Goal: Transaction & Acquisition: Purchase product/service

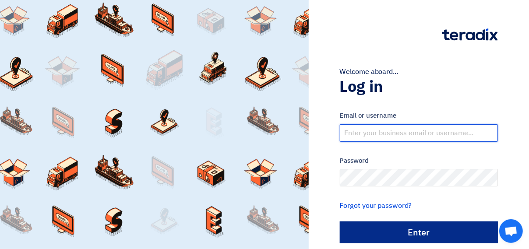
type input "[EMAIL_ADDRESS][DOMAIN_NAME]"
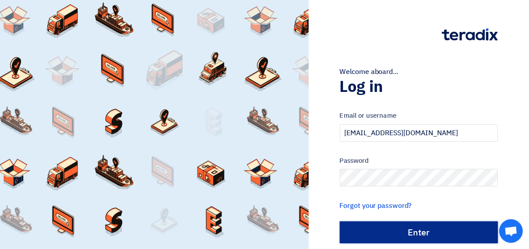
click at [414, 228] on input "الدخول" at bounding box center [419, 232] width 158 height 22
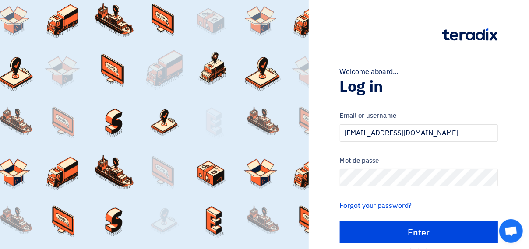
type input "Sign in"
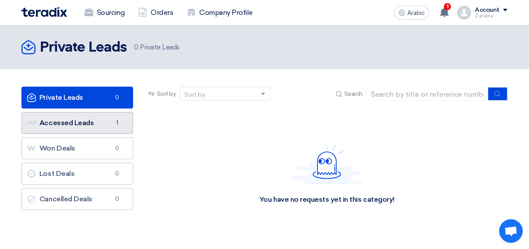
click at [98, 123] on link "Accessed Leads Accessed Leads 1" at bounding box center [77, 123] width 112 height 22
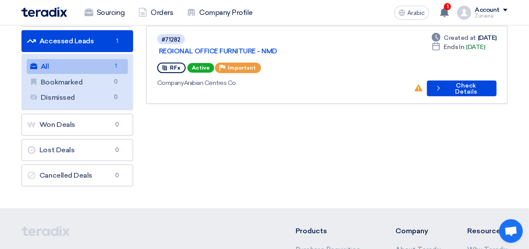
scroll to position [82, 0]
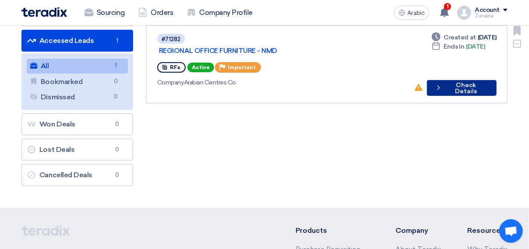
click at [465, 82] on font "Check Details" at bounding box center [465, 88] width 43 height 12
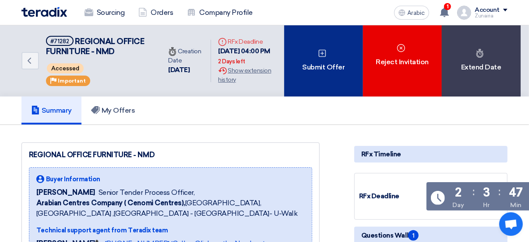
click at [326, 73] on font "Submit Offer" at bounding box center [323, 67] width 42 height 11
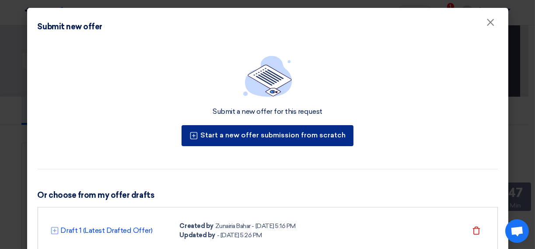
click at [278, 134] on font "Start a new offer submission from scratch" at bounding box center [272, 135] width 145 height 8
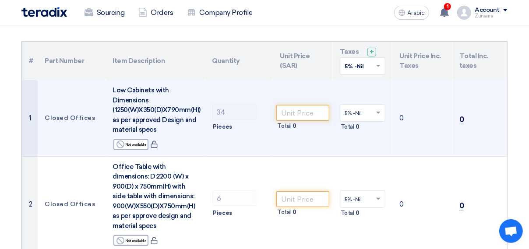
scroll to position [80, 0]
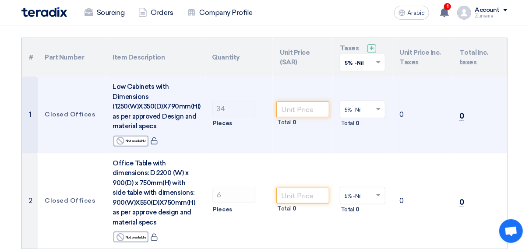
click at [374, 106] on span at bounding box center [379, 109] width 11 height 8
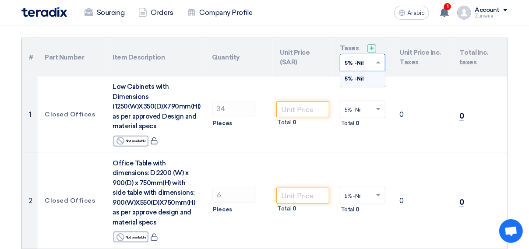
click at [375, 63] on span at bounding box center [379, 63] width 11 height 8
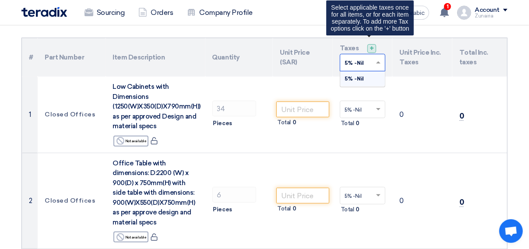
click at [371, 45] on div "+" at bounding box center [371, 48] width 9 height 9
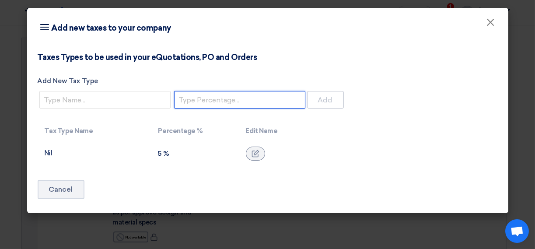
click at [258, 98] on input "number" at bounding box center [239, 100] width 131 height 18
type input "0"
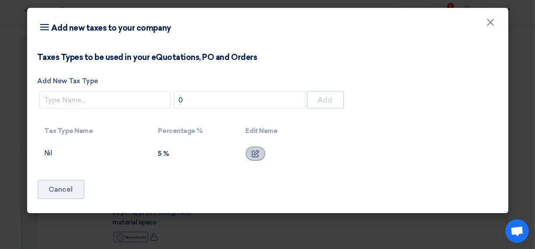
click at [259, 151] on div at bounding box center [255, 154] width 19 height 14
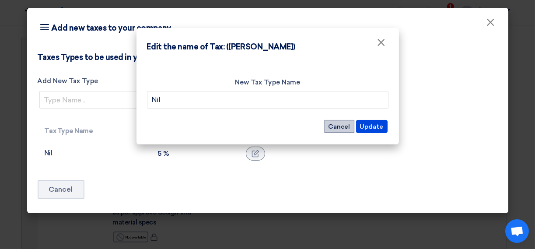
click at [354, 125] on button "Cancel" at bounding box center [340, 126] width 30 height 13
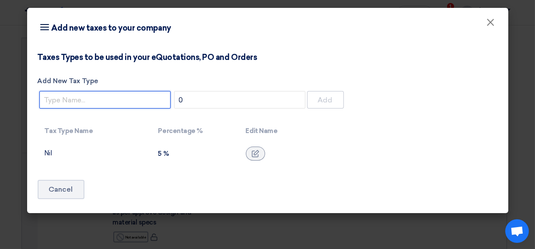
click at [133, 101] on input "Add New Tax Type" at bounding box center [104, 100] width 131 height 18
type input "Nil"
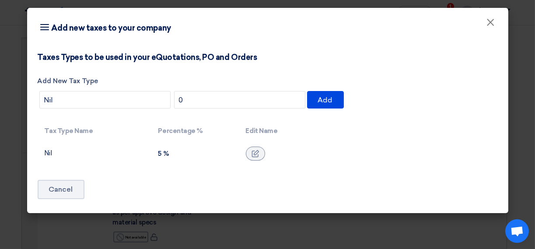
click at [326, 165] on td at bounding box center [368, 153] width 259 height 25
click at [335, 105] on button "Add" at bounding box center [325, 100] width 37 height 18
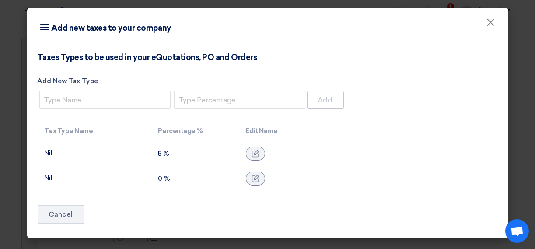
click at [208, 186] on td "0 %" at bounding box center [195, 178] width 88 height 25
click at [141, 179] on td "Nil" at bounding box center [95, 178] width 114 height 25
click at [189, 186] on td "0 %" at bounding box center [195, 178] width 88 height 25
click at [493, 18] on span "×" at bounding box center [491, 25] width 9 height 18
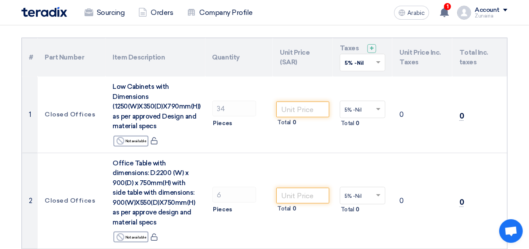
click at [382, 63] on span at bounding box center [379, 63] width 11 height 8
click at [362, 93] on span "0% -Nil" at bounding box center [354, 94] width 20 height 6
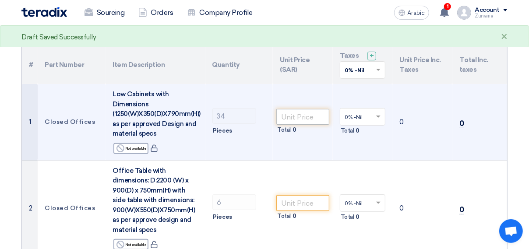
scroll to position [71, 0]
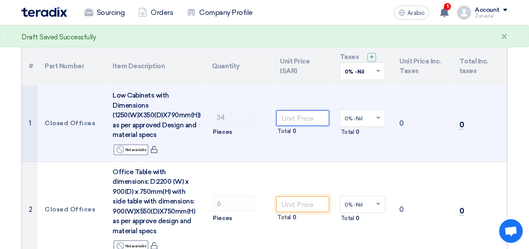
click at [326, 114] on input "number" at bounding box center [302, 118] width 53 height 16
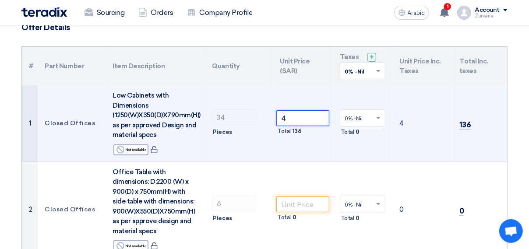
type input "48"
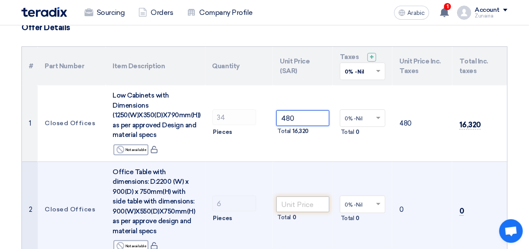
type input "480"
click at [291, 203] on input "number" at bounding box center [302, 204] width 53 height 16
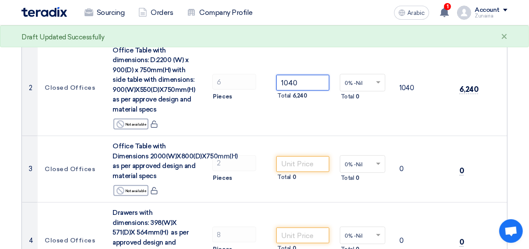
scroll to position [201, 0]
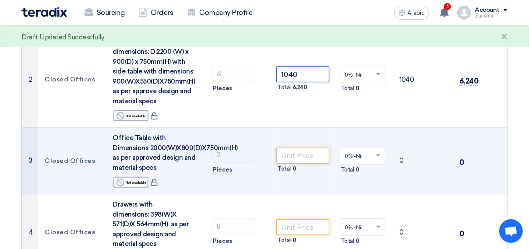
type input "1040"
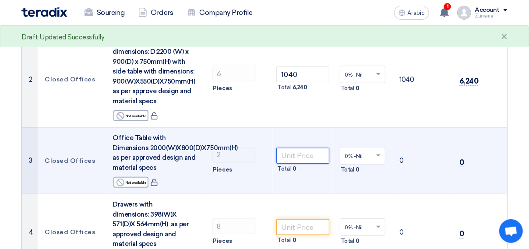
click at [300, 157] on input "number" at bounding box center [302, 156] width 53 height 16
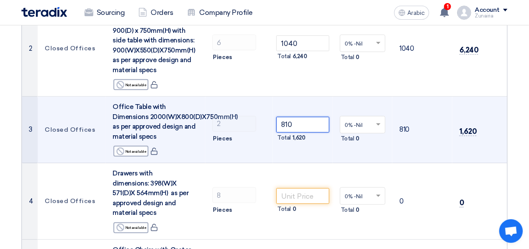
scroll to position [237, 0]
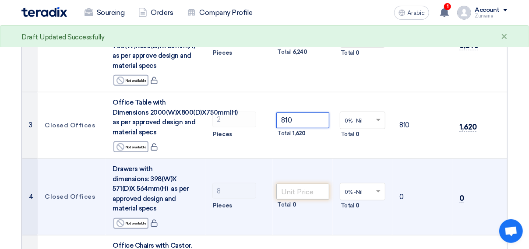
type input "810"
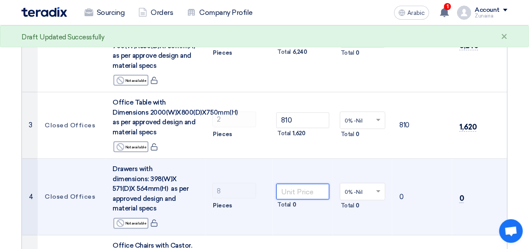
click at [293, 195] on input "number" at bounding box center [302, 192] width 53 height 16
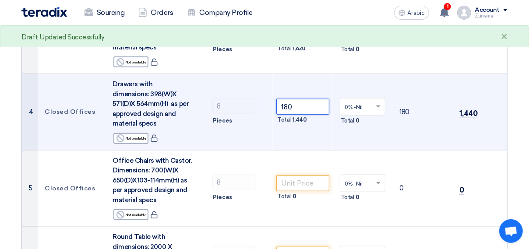
scroll to position [322, 0]
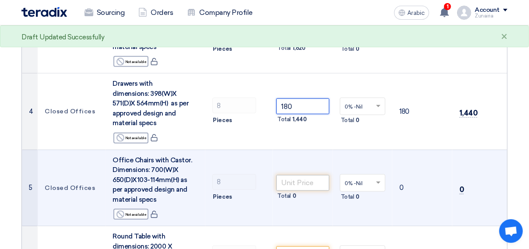
type input "180"
click at [294, 186] on input "number" at bounding box center [302, 183] width 53 height 16
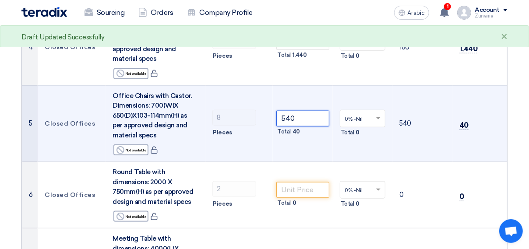
scroll to position [387, 0]
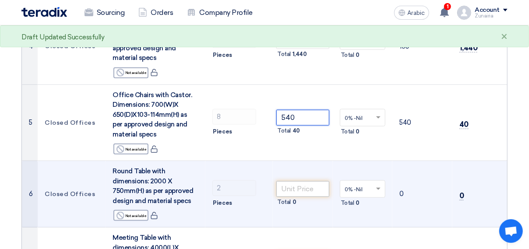
type input "540"
click at [298, 190] on input "number" at bounding box center [302, 189] width 53 height 16
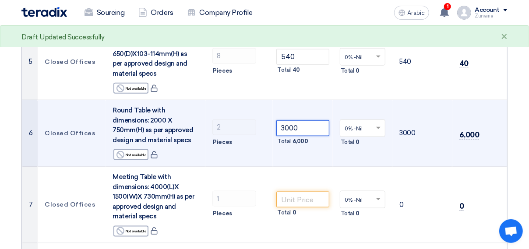
scroll to position [460, 0]
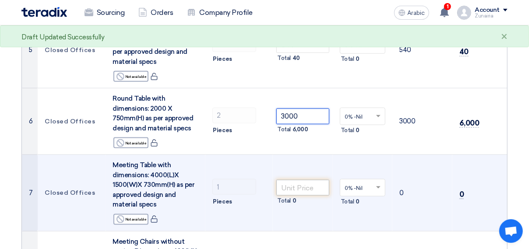
type input "3000"
click at [301, 189] on input "number" at bounding box center [302, 188] width 53 height 16
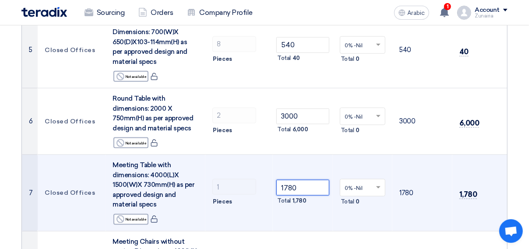
type input "1780"
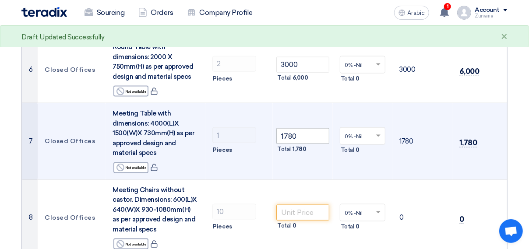
scroll to position [514, 0]
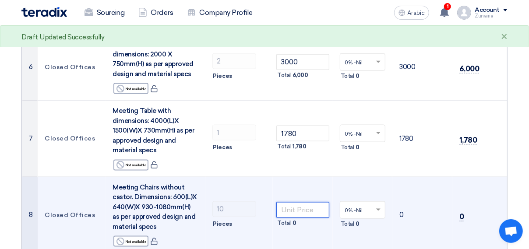
click at [298, 210] on input "number" at bounding box center [302, 210] width 53 height 16
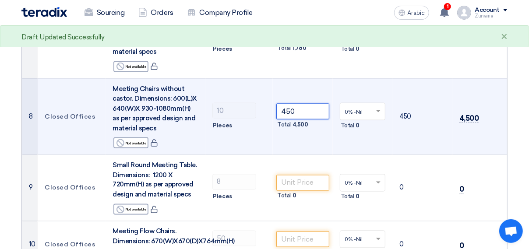
scroll to position [613, 0]
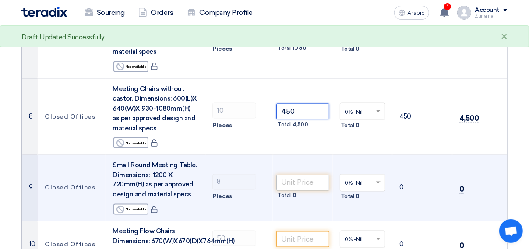
type input "450"
click at [308, 180] on input "number" at bounding box center [302, 183] width 53 height 16
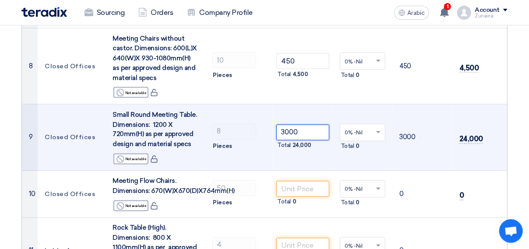
scroll to position [665, 0]
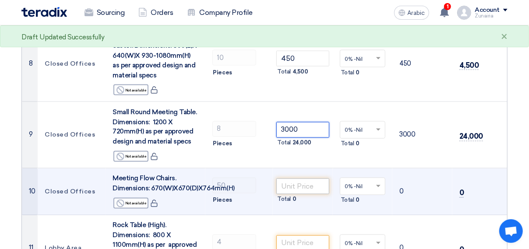
type input "3000"
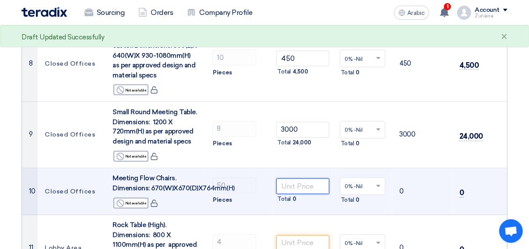
click at [294, 187] on input "number" at bounding box center [302, 187] width 53 height 16
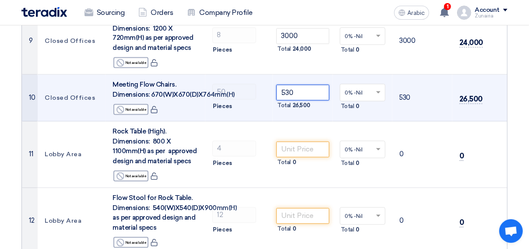
scroll to position [760, 0]
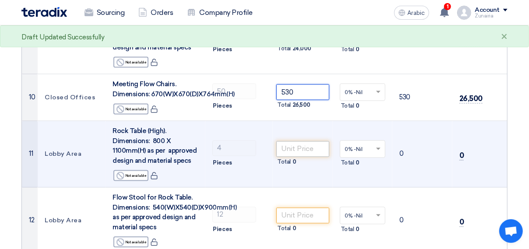
type input "530"
click at [294, 148] on input "number" at bounding box center [302, 149] width 53 height 16
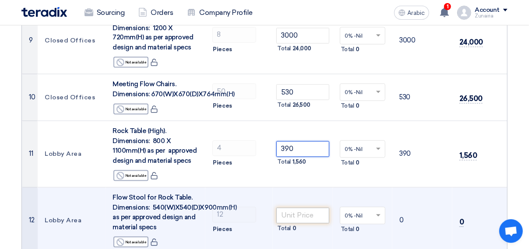
type input "390"
click at [301, 212] on input "number" at bounding box center [302, 216] width 53 height 16
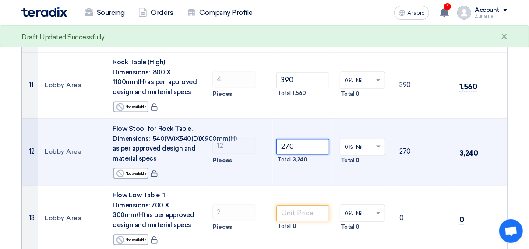
scroll to position [834, 0]
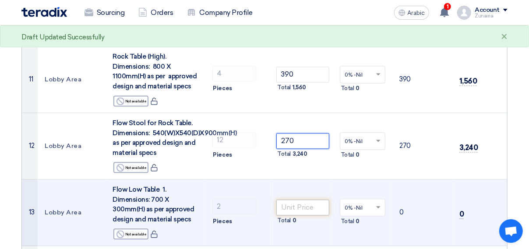
type input "270"
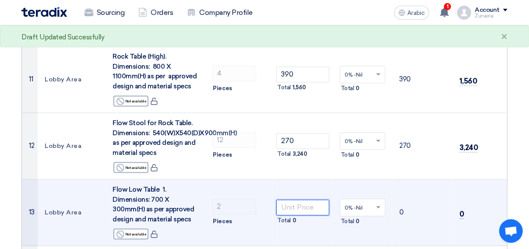
click at [283, 203] on input "number" at bounding box center [302, 208] width 53 height 16
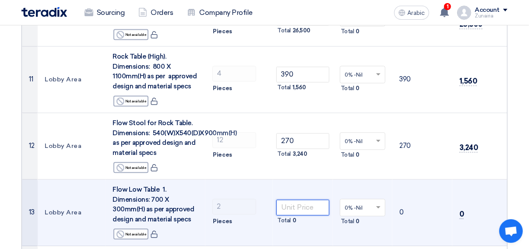
type input "2"
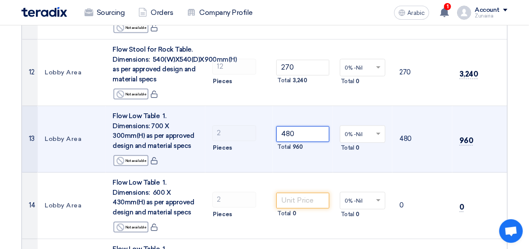
scroll to position [909, 0]
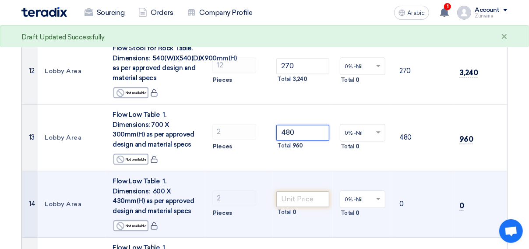
type input "480"
click at [289, 199] on input "number" at bounding box center [302, 199] width 53 height 16
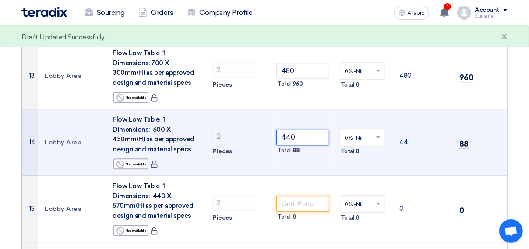
scroll to position [995, 0]
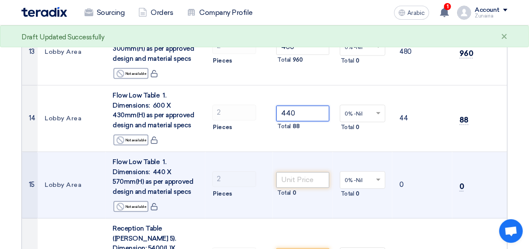
type input "440"
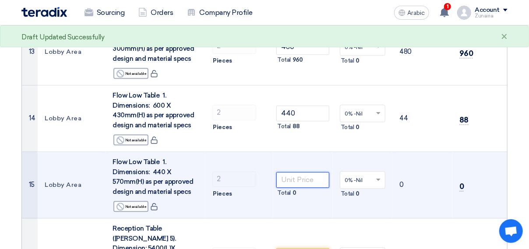
click at [294, 172] on input "number" at bounding box center [302, 180] width 53 height 16
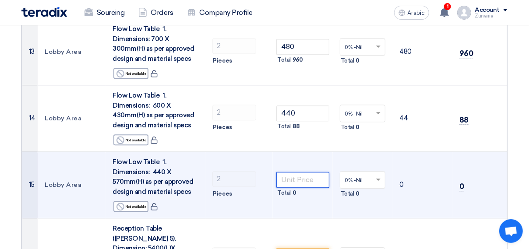
type input "4"
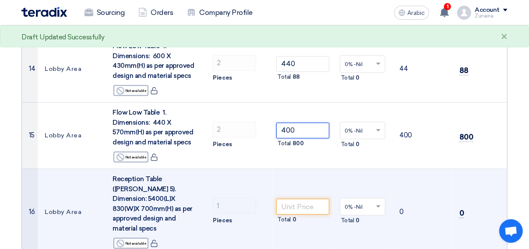
scroll to position [1045, 0]
type input "400"
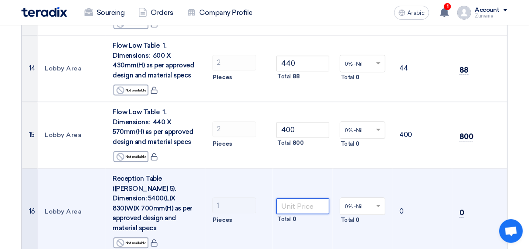
click at [287, 198] on input "number" at bounding box center [302, 206] width 53 height 16
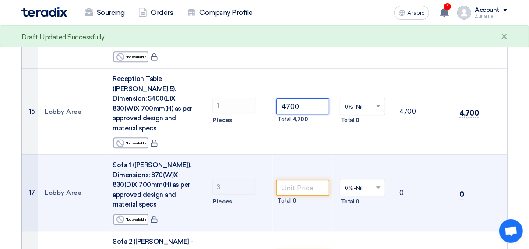
scroll to position [1117, 0]
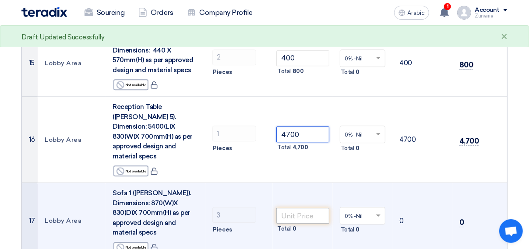
type input "4700"
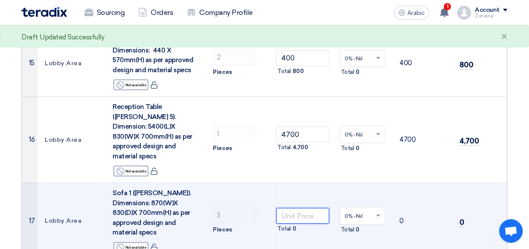
click at [310, 208] on input "number" at bounding box center [302, 216] width 53 height 16
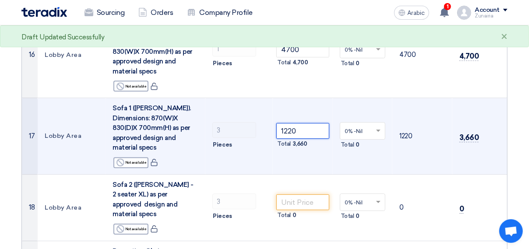
scroll to position [1206, 0]
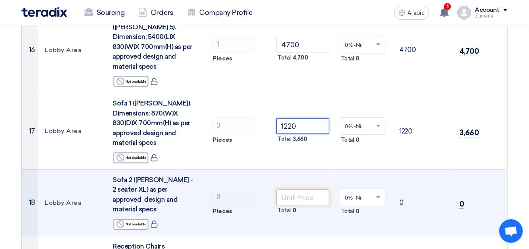
type input "1220"
click at [294, 189] on input "number" at bounding box center [302, 197] width 53 height 16
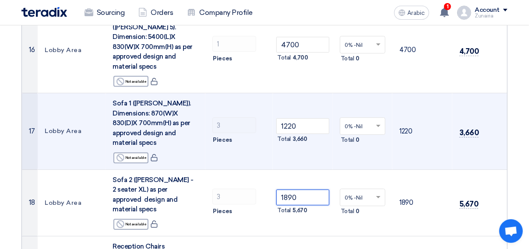
type input "1890"
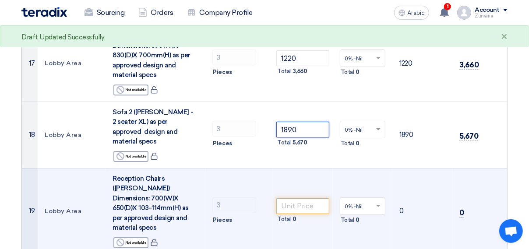
scroll to position [1275, 0]
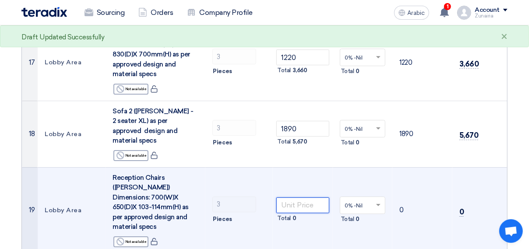
click at [308, 197] on input "number" at bounding box center [302, 205] width 53 height 16
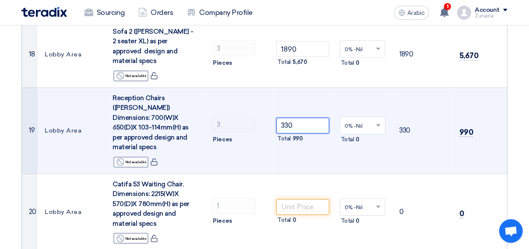
scroll to position [1376, 0]
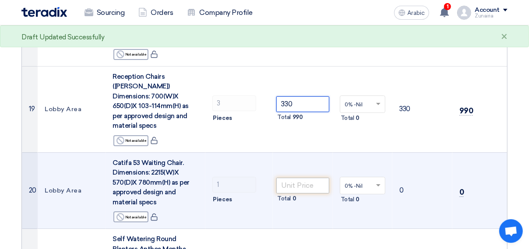
type input "330"
click at [296, 178] on input "number" at bounding box center [302, 186] width 53 height 16
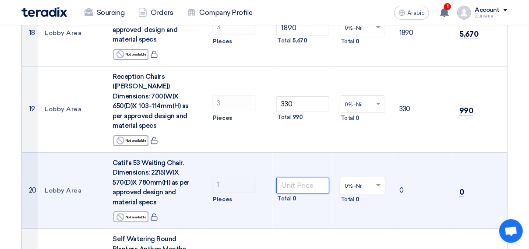
click at [302, 178] on input "number" at bounding box center [302, 186] width 53 height 16
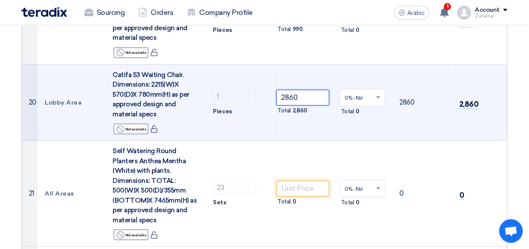
scroll to position [1465, 0]
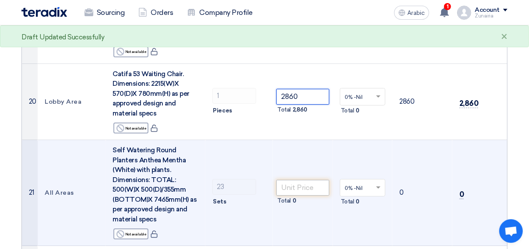
type input "2860"
click at [295, 180] on input "number" at bounding box center [302, 188] width 53 height 16
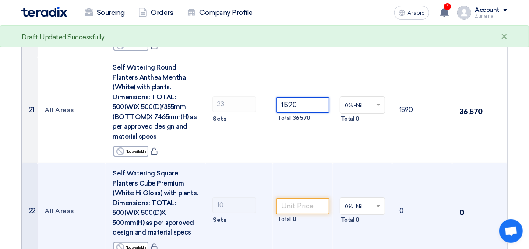
scroll to position [1549, 0]
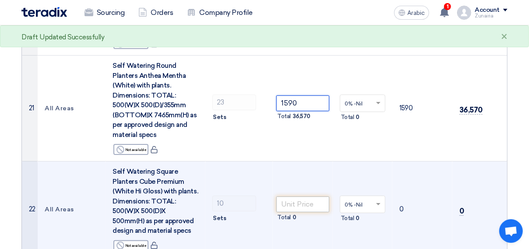
type input "1590"
click at [314, 196] on input "number" at bounding box center [302, 204] width 53 height 16
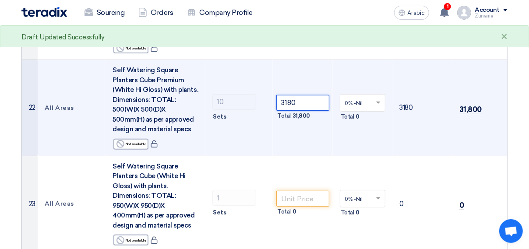
scroll to position [1652, 0]
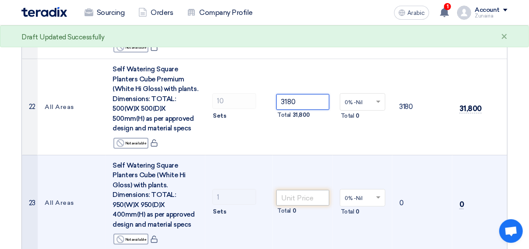
type input "3180"
click at [308, 190] on input "number" at bounding box center [302, 198] width 53 height 16
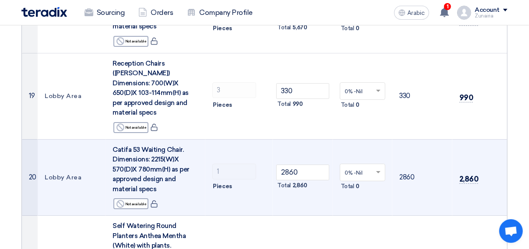
scroll to position [1389, 0]
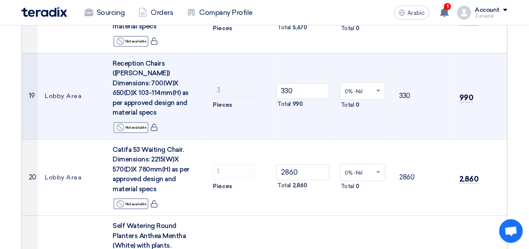
click at [505, 53] on td "990" at bounding box center [479, 96] width 55 height 86
click at [504, 53] on td "990" at bounding box center [479, 96] width 55 height 86
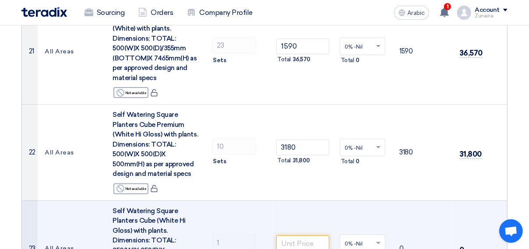
scroll to position [1611, 0]
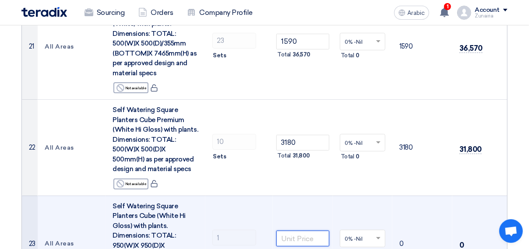
click at [284, 231] on input "number" at bounding box center [302, 239] width 53 height 16
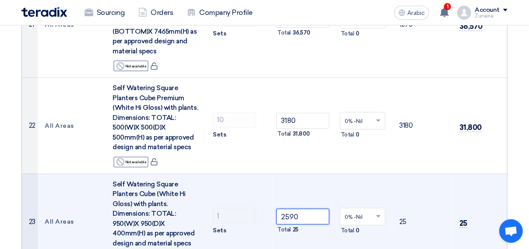
scroll to position [1635, 0]
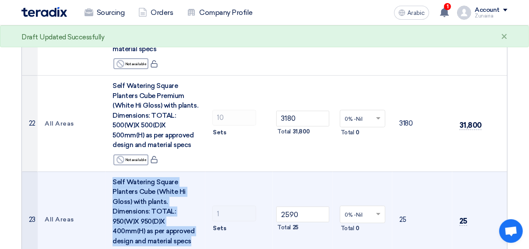
drag, startPoint x: 113, startPoint y: 158, endPoint x: 161, endPoint y: 220, distance: 77.6
click at [161, 220] on div "Self Watering Square Planters Cube (White Hi Gloss) with plants. Dimensions: TO…" at bounding box center [155, 211] width 86 height 69
copy span "Self Watering Square Planters Cube (White Hi Gloss) with plants. Dimensions: TO…"
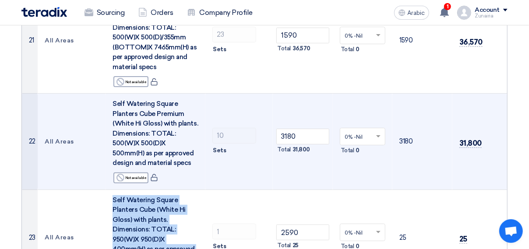
scroll to position [1627, 0]
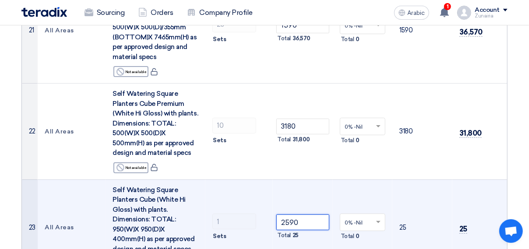
click at [301, 214] on input "2590" at bounding box center [302, 222] width 53 height 16
type input "4180"
click at [264, 179] on td "1 Sets" at bounding box center [239, 227] width 68 height 96
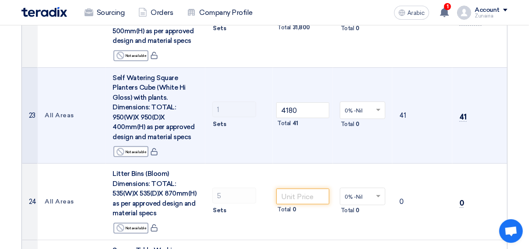
scroll to position [1740, 0]
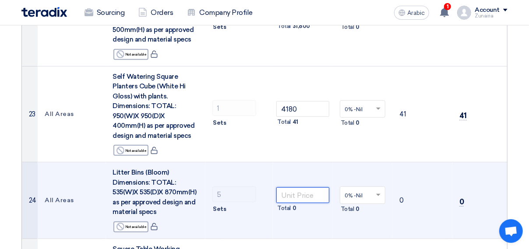
click at [313, 187] on input "number" at bounding box center [302, 195] width 53 height 16
type input "1050"
click at [302, 208] on td "1050 Total 5,250" at bounding box center [303, 200] width 60 height 77
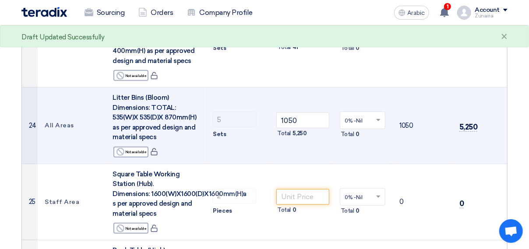
scroll to position [1816, 0]
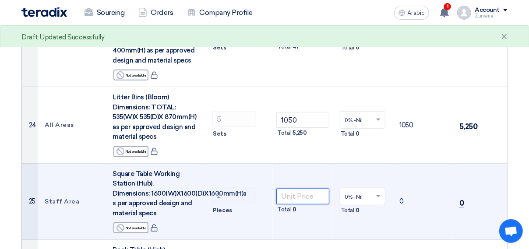
click at [298, 189] on input "number" at bounding box center [302, 197] width 53 height 16
click at [304, 189] on input "number" at bounding box center [302, 197] width 53 height 16
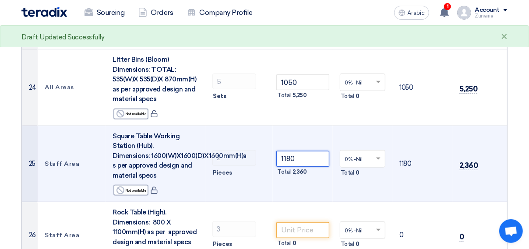
scroll to position [1863, 0]
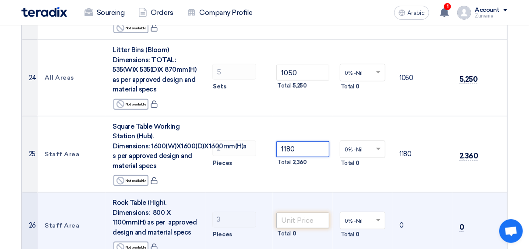
type input "1180"
click at [308, 213] on input "number" at bounding box center [302, 221] width 53 height 16
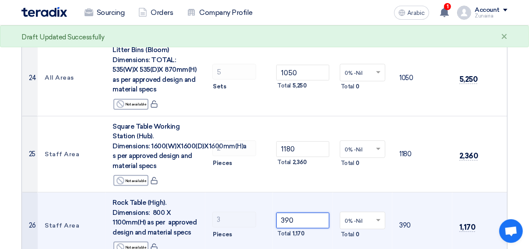
type input "390"
click at [238, 193] on td "3 Pieces" at bounding box center [239, 226] width 68 height 67
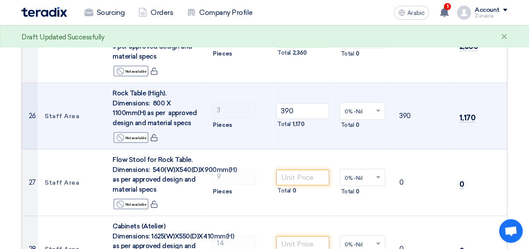
scroll to position [1982, 0]
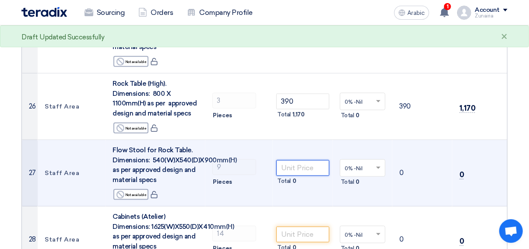
click at [287, 160] on input "number" at bounding box center [302, 168] width 53 height 16
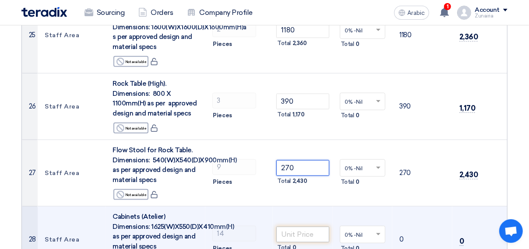
type input "270"
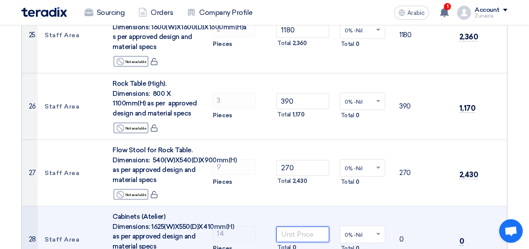
click at [323, 227] on input "number" at bounding box center [302, 235] width 53 height 16
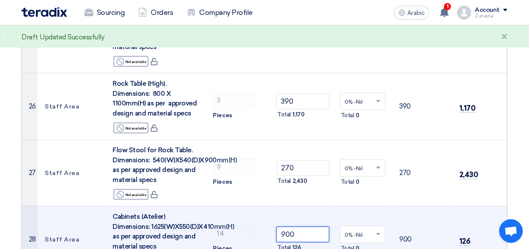
type input "900"
click at [302, 207] on td "900 Total 126" at bounding box center [303, 240] width 60 height 67
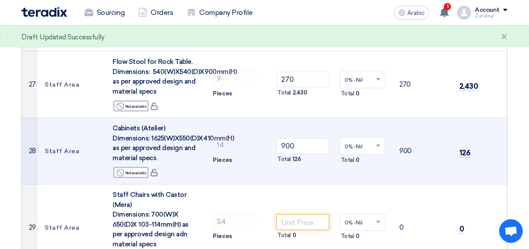
scroll to position [2072, 0]
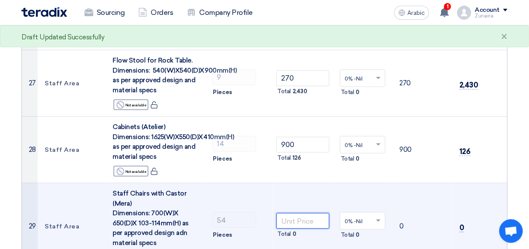
click at [300, 213] on input "number" at bounding box center [302, 221] width 53 height 16
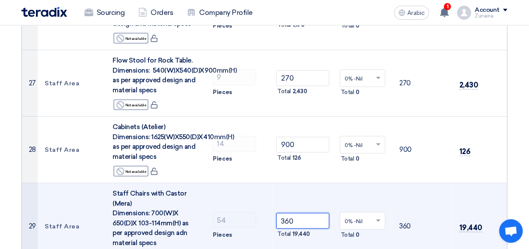
type input "360"
click at [282, 183] on td "360 Total 19,440" at bounding box center [303, 226] width 60 height 86
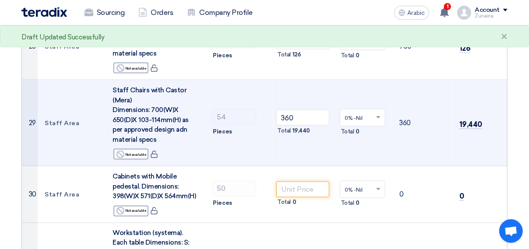
scroll to position [2175, 0]
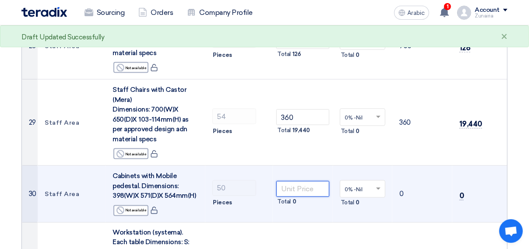
click at [301, 181] on input "number" at bounding box center [302, 189] width 53 height 16
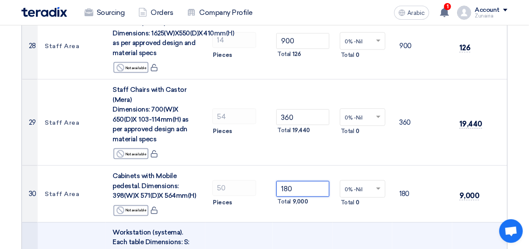
type input "180"
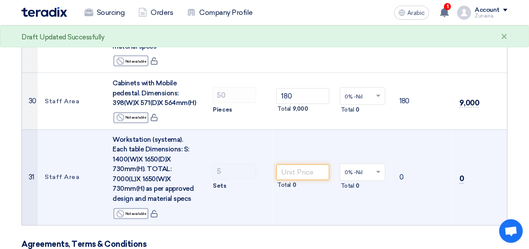
scroll to position [2275, 0]
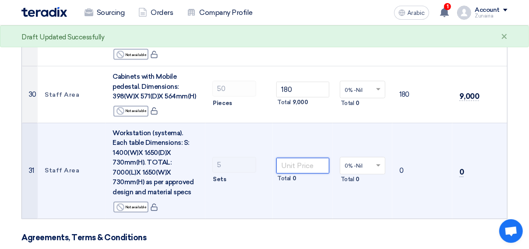
click at [298, 158] on input "number" at bounding box center [302, 166] width 53 height 16
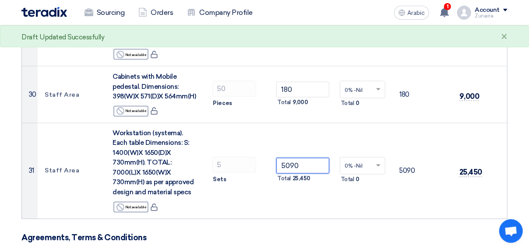
type input "5090"
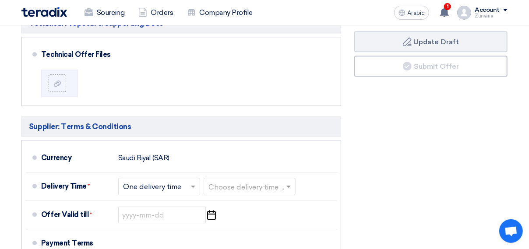
scroll to position [2629, 0]
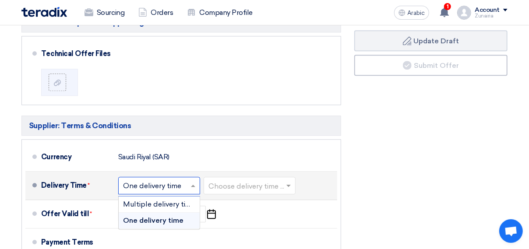
click at [175, 177] on div "Choose delivery time ... × One delivery time ×" at bounding box center [159, 186] width 82 height 18
click at [177, 216] on span "One delivery time" at bounding box center [153, 220] width 60 height 8
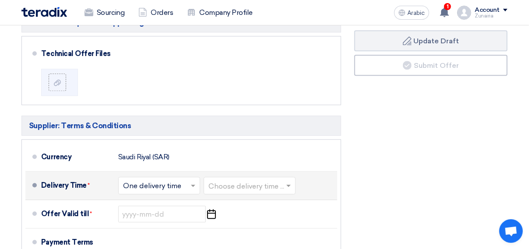
click at [227, 180] on input "text" at bounding box center [249, 186] width 83 height 13
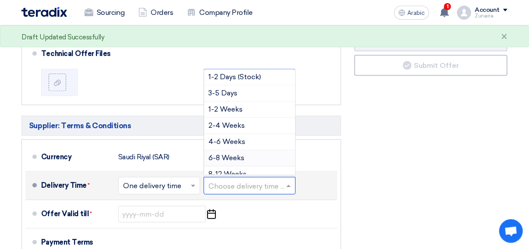
click at [237, 154] on span "6-8 Weeks" at bounding box center [226, 158] width 36 height 8
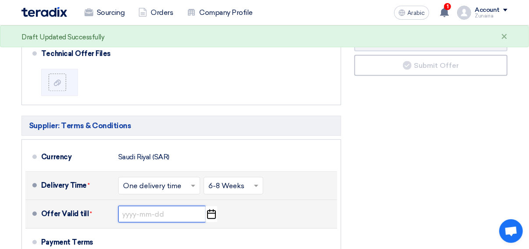
click at [174, 206] on input at bounding box center [162, 214] width 88 height 17
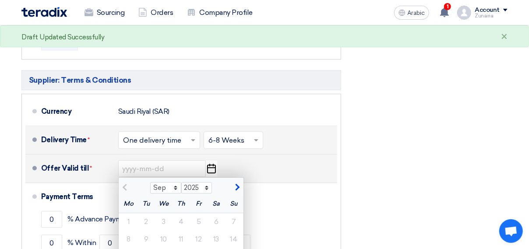
scroll to position [2688, 0]
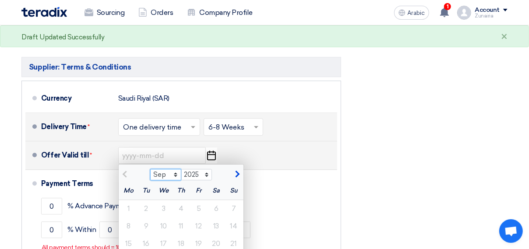
click at [171, 169] on select "Sep Oct Nov Dec" at bounding box center [165, 174] width 31 height 11
select select "10"
click at [150, 169] on select "Sep Oct Nov Dec" at bounding box center [165, 174] width 31 height 11
type input "[DATE]"
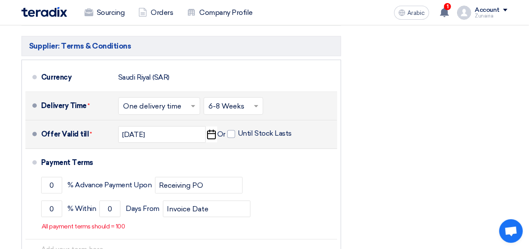
scroll to position [2712, 0]
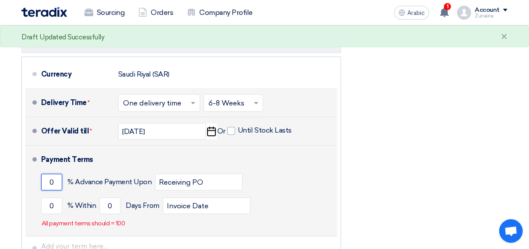
click at [49, 174] on input "0" at bounding box center [51, 182] width 21 height 17
type input "50"
drag, startPoint x: 53, startPoint y: 169, endPoint x: 62, endPoint y: 172, distance: 9.6
click at [53, 197] on input "0" at bounding box center [51, 205] width 21 height 17
type input "50"
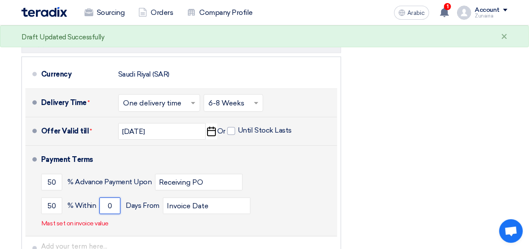
click at [109, 197] on input "0" at bounding box center [109, 205] width 21 height 17
click at [181, 197] on input "Invoice Date" at bounding box center [207, 205] width 88 height 17
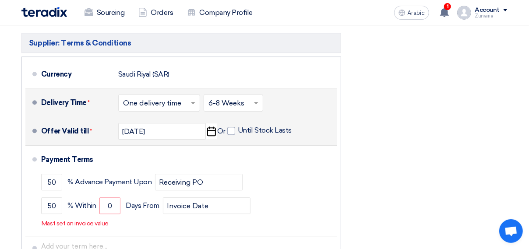
click at [397, 153] on div "Financial Offer Summary Subtotal [GEOGRAPHIC_DATA] (SAR) 268,290 Taxes Saudi Ri…" at bounding box center [430, 52] width 166 height 467
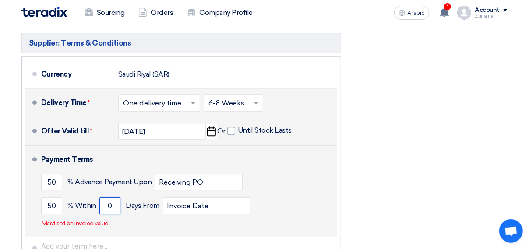
click at [119, 197] on input "0" at bounding box center [109, 205] width 21 height 17
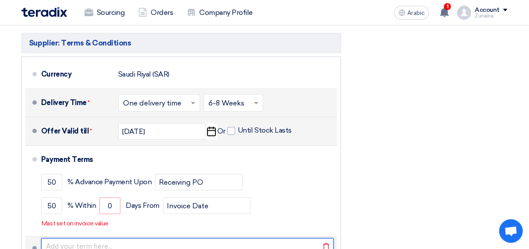
click at [116, 238] on input "text" at bounding box center [187, 246] width 292 height 17
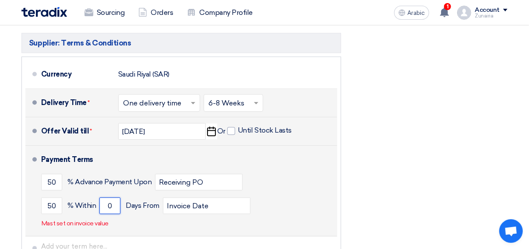
click at [113, 197] on input "0" at bounding box center [109, 205] width 21 height 17
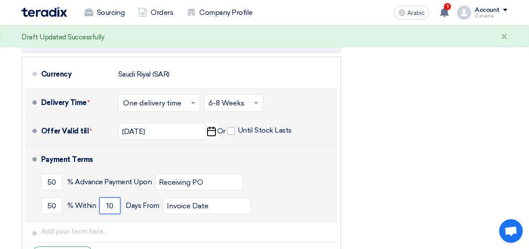
type input "1"
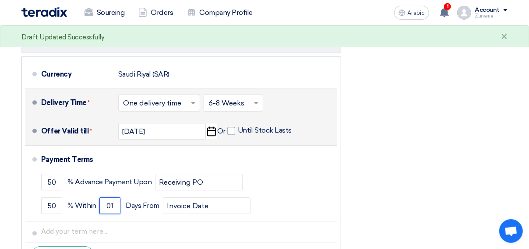
type input "01"
click at [359, 168] on div "Financial Offer Summary Subtotal [GEOGRAPHIC_DATA] (SAR) 268,290 Taxes Saudi Ri…" at bounding box center [430, 45] width 166 height 452
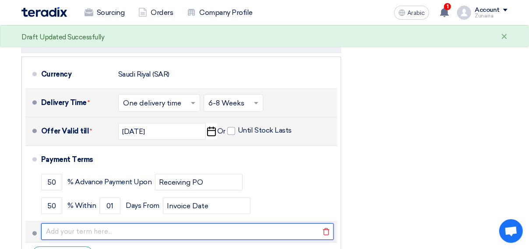
click at [80, 223] on input "text" at bounding box center [187, 231] width 292 height 17
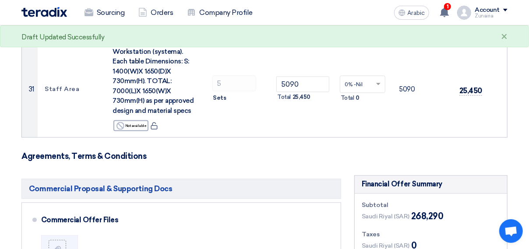
scroll to position [2349, 0]
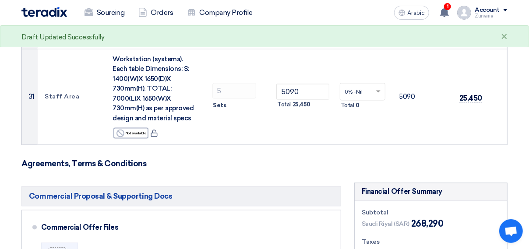
type input "50% Advance & Balance upon delivery"
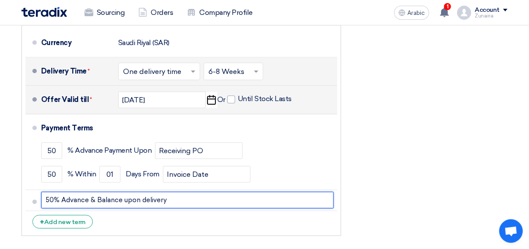
scroll to position [2720, 0]
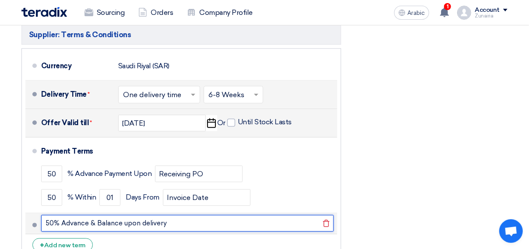
drag, startPoint x: 175, startPoint y: 189, endPoint x: 35, endPoint y: 180, distance: 139.9
click at [35, 213] on li "50% Advance & Balance upon delivery [GEOGRAPHIC_DATA]" at bounding box center [181, 223] width 312 height 21
paste input "50% advance, 30% progressive upon shipping documents, 20% upon delivery and ins…"
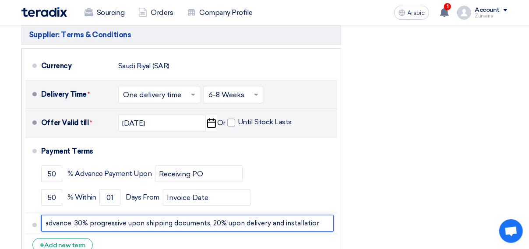
type input "50% advance, 30% progressive upon shipping documents, 20% upon delivery and ins…"
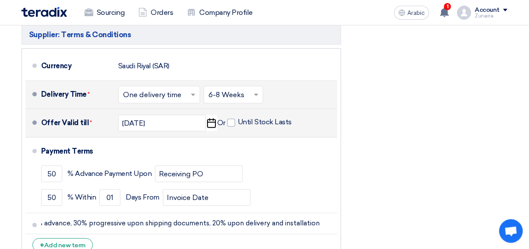
click at [376, 180] on div "Financial Offer Summary Subtotal [GEOGRAPHIC_DATA] (SAR) 268,290 Taxes Saudi Ri…" at bounding box center [430, 37] width 166 height 452
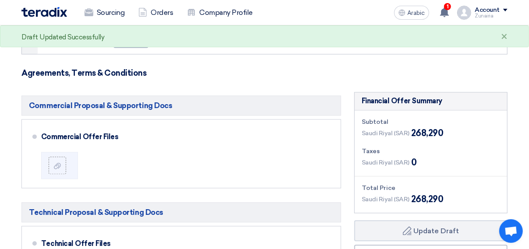
scroll to position [2432, 0]
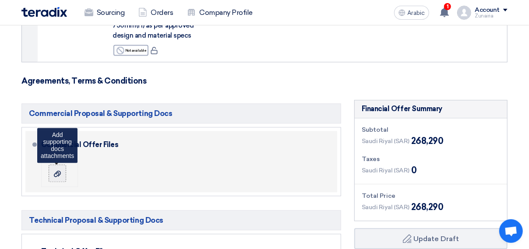
click at [53, 169] on div at bounding box center [57, 173] width 11 height 9
click at [0, 0] on input "file" at bounding box center [0, 0] width 0 height 0
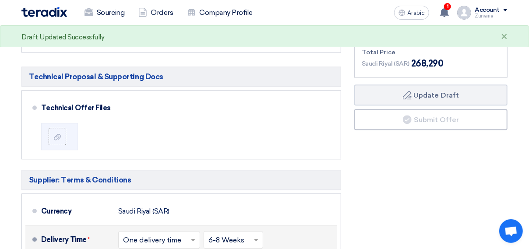
scroll to position [2563, 0]
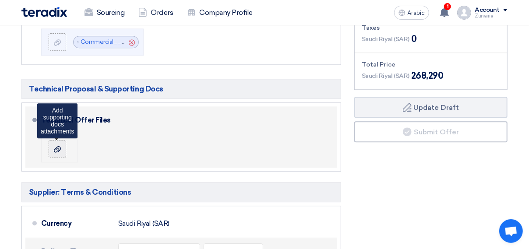
click at [54, 146] on icon at bounding box center [57, 149] width 7 height 7
click at [0, 0] on input "file" at bounding box center [0, 0] width 0 height 0
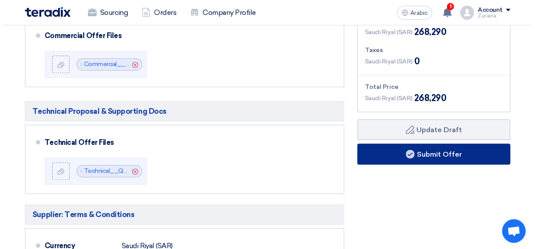
scroll to position [2538, 0]
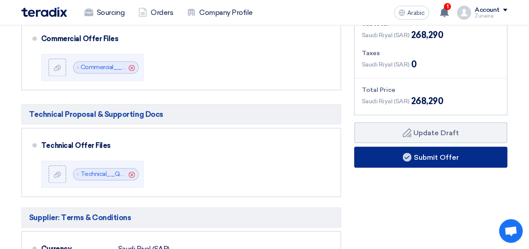
click at [389, 147] on button "Submit Offer" at bounding box center [430, 157] width 153 height 21
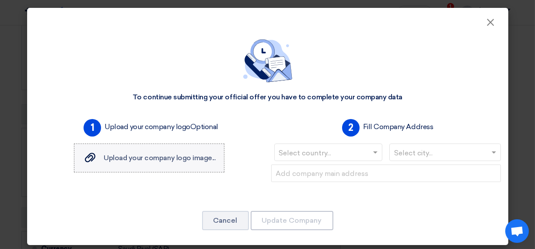
click at [159, 158] on span "Upload your company logo image..." at bounding box center [160, 158] width 112 height 8
click at [0, 0] on input "Upload your company logo image... Upload your company logo image..." at bounding box center [0, 0] width 0 height 0
click at [334, 151] on input "text" at bounding box center [324, 153] width 90 height 14
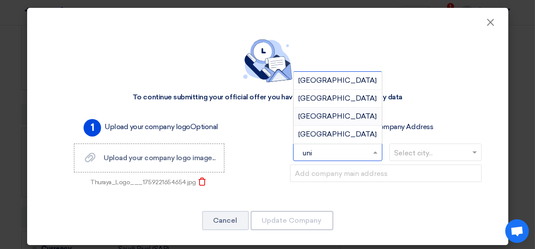
type input "unit"
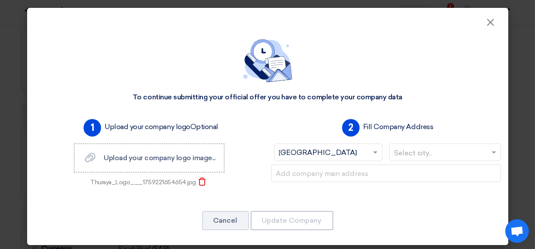
click at [417, 147] on input "text" at bounding box center [440, 153] width 93 height 14
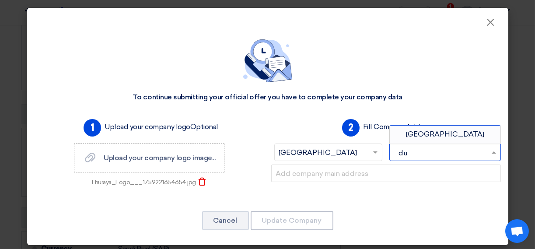
type input "dub"
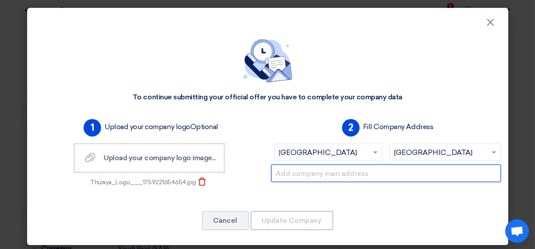
click at [403, 169] on input "text" at bounding box center [386, 174] width 230 height 18
type input "[STREET_ADDRESS]"
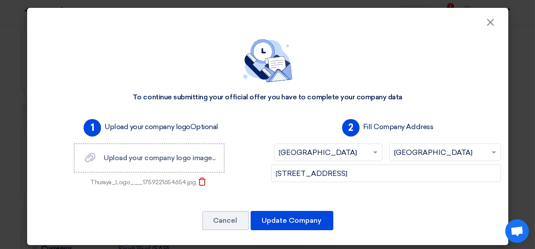
click at [390, 200] on div "1 Upload your company logo Optional Upload your company logo image... Upload yo…" at bounding box center [267, 160] width 473 height 88
click at [289, 220] on button "Update Company" at bounding box center [292, 220] width 83 height 19
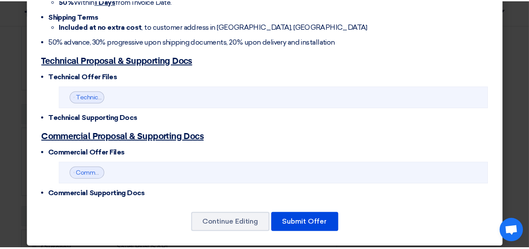
scroll to position [1454, 0]
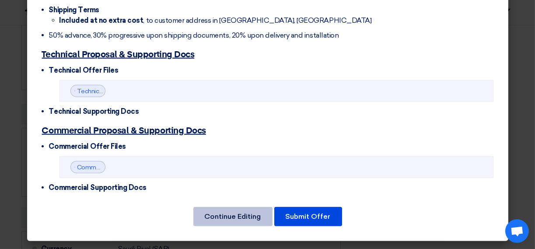
click at [221, 219] on button "Continue Editing" at bounding box center [232, 216] width 79 height 19
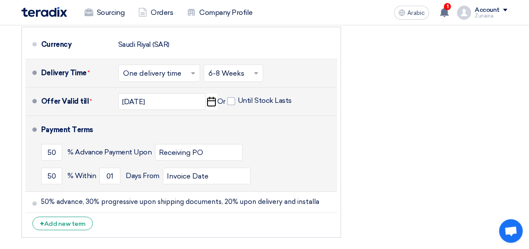
scroll to position [2742, 0]
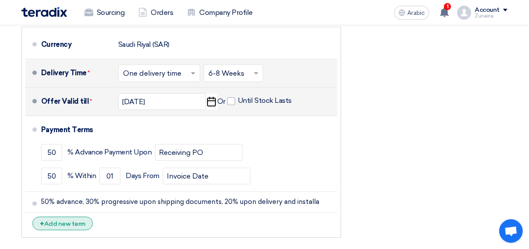
click at [67, 220] on font "Add new term" at bounding box center [64, 223] width 41 height 7
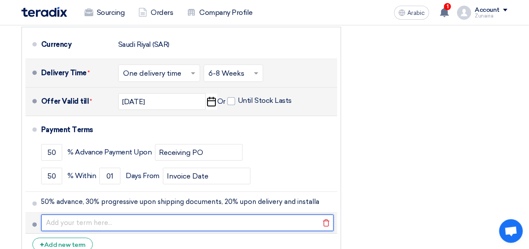
click at [76, 214] on input "text" at bounding box center [187, 222] width 292 height 17
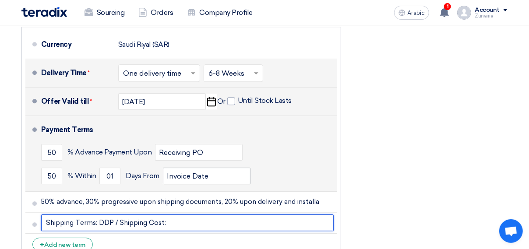
paste input "99,960.00"
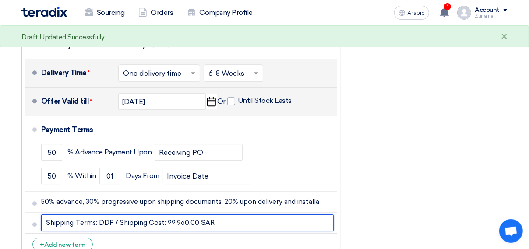
type input "Shipping Terms: DDP / Shipping Cost: 99,960.00 SAR"
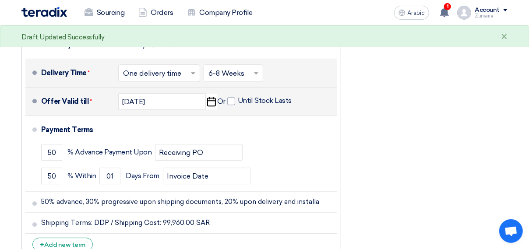
click at [416, 113] on div "Financial Offer Summary Subtotal [GEOGRAPHIC_DATA] (SAR) 268,290 Taxes Saudi Ri…" at bounding box center [430, 26] width 166 height 473
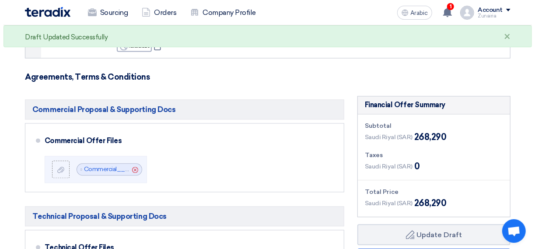
scroll to position [2479, 0]
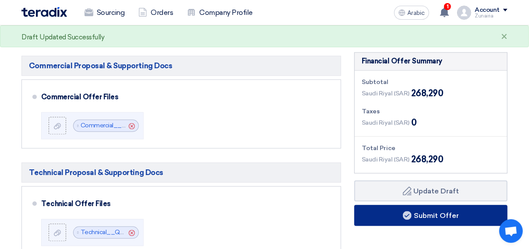
click at [426, 211] on font "Submit Offer" at bounding box center [435, 215] width 45 height 8
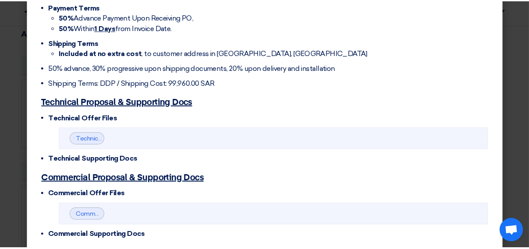
scroll to position [1469, 0]
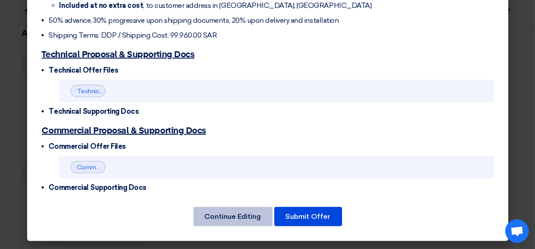
click at [249, 214] on button "Continue Editing" at bounding box center [232, 216] width 79 height 19
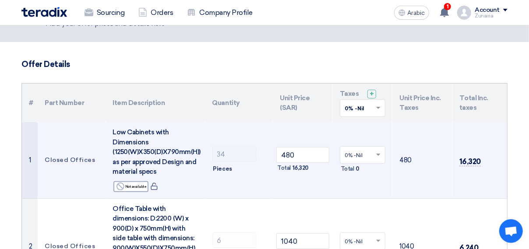
scroll to position [0, 0]
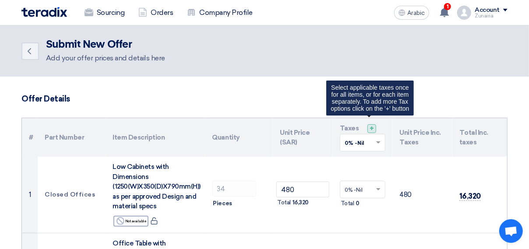
click at [371, 127] on span "+" at bounding box center [371, 128] width 4 height 8
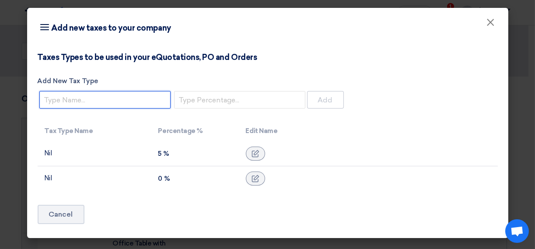
click at [143, 106] on input "Add New Tax Type" at bounding box center [104, 100] width 131 height 18
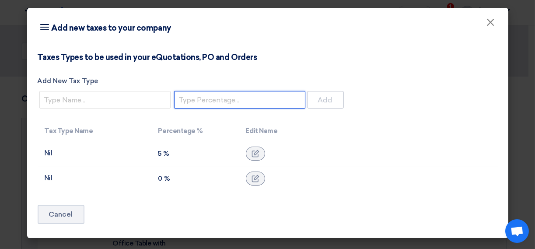
click at [248, 102] on input "number" at bounding box center [239, 100] width 131 height 18
click at [403, 105] on div "Taxes Types to be used in your eQuotations, PO and Orders Add New Tax Type Add" at bounding box center [268, 82] width 460 height 58
click at [488, 21] on span "×" at bounding box center [491, 25] width 9 height 18
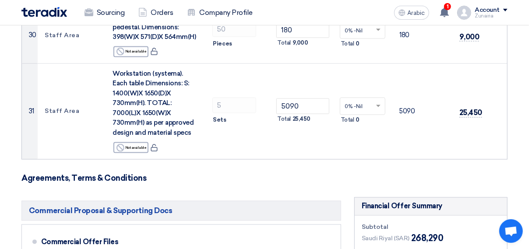
scroll to position [2538, 0]
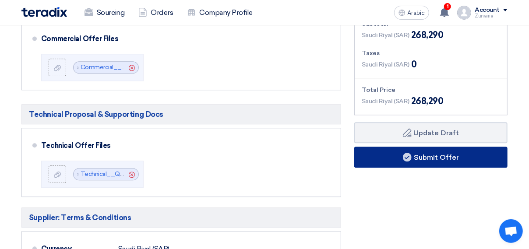
drag, startPoint x: 431, startPoint y: 115, endPoint x: 333, endPoint y: 76, distance: 105.3
click at [335, 75] on div "Commercial Proposal & Supporting Docs Commercial Offer Files File Cancel" at bounding box center [264, 230] width 499 height 473
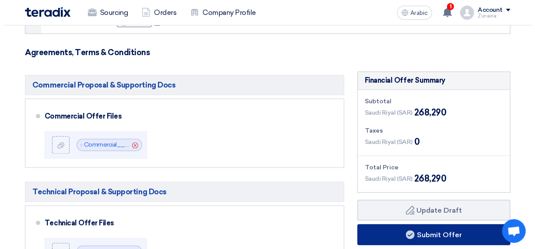
scroll to position [2450, 0]
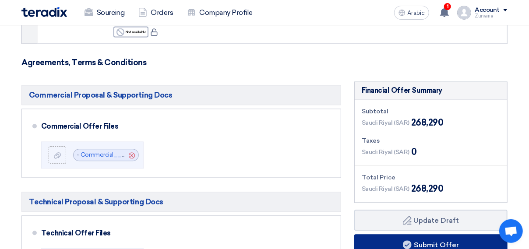
click at [448, 241] on font "Submit Offer" at bounding box center [435, 245] width 45 height 8
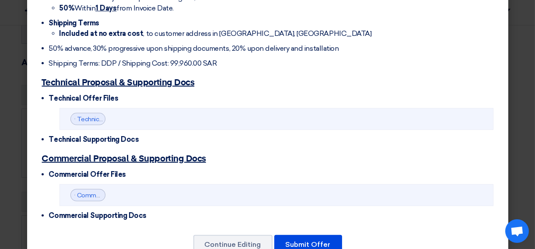
scroll to position [1469, 0]
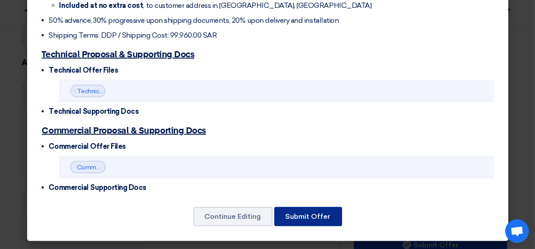
click at [302, 211] on button "Submit Offer" at bounding box center [308, 216] width 68 height 19
